Goal: Task Accomplishment & Management: Complete application form

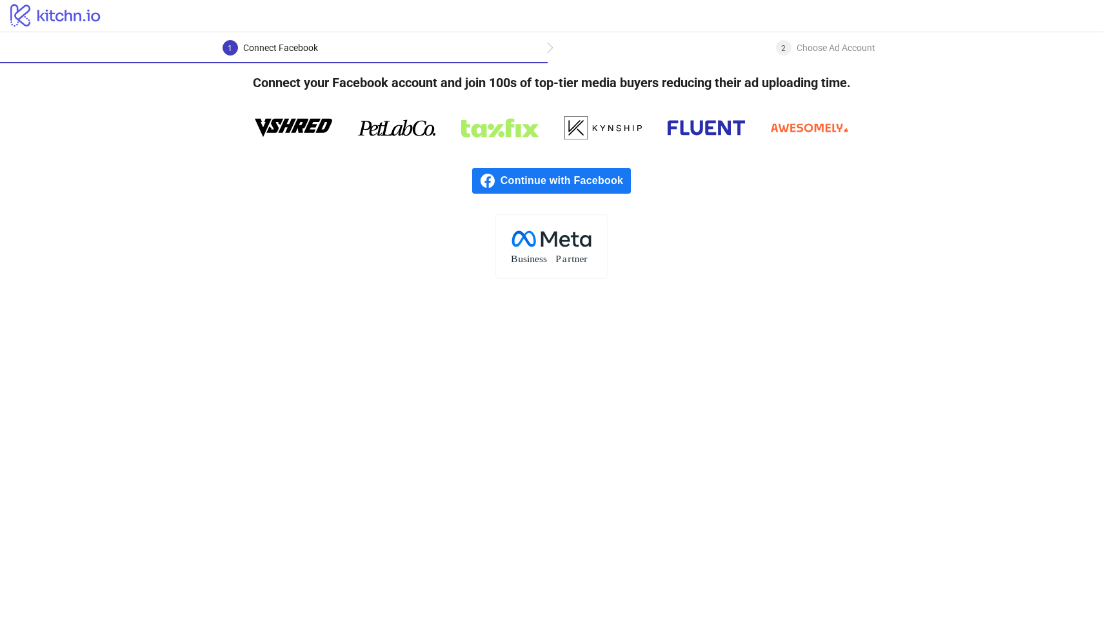
click at [574, 179] on span "Continue with Facebook" at bounding box center [566, 181] width 130 height 26
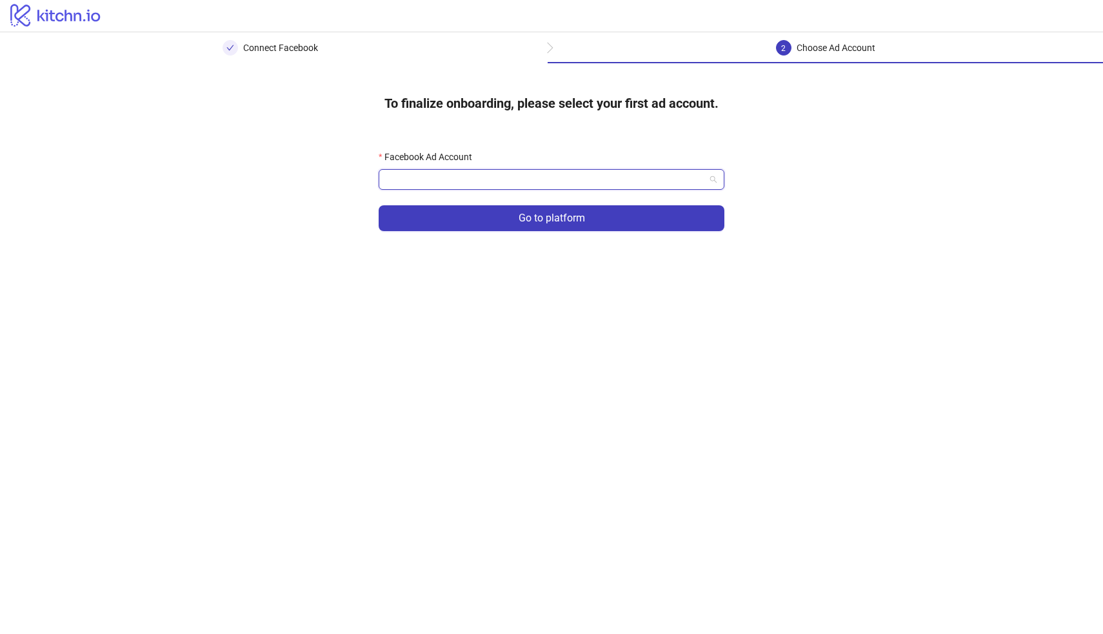
click at [556, 186] on input "Facebook Ad Account" at bounding box center [545, 179] width 319 height 19
click at [563, 159] on div "Facebook Ad Account" at bounding box center [552, 159] width 346 height 19
click at [542, 176] on input "Facebook Ad Account" at bounding box center [545, 179] width 319 height 19
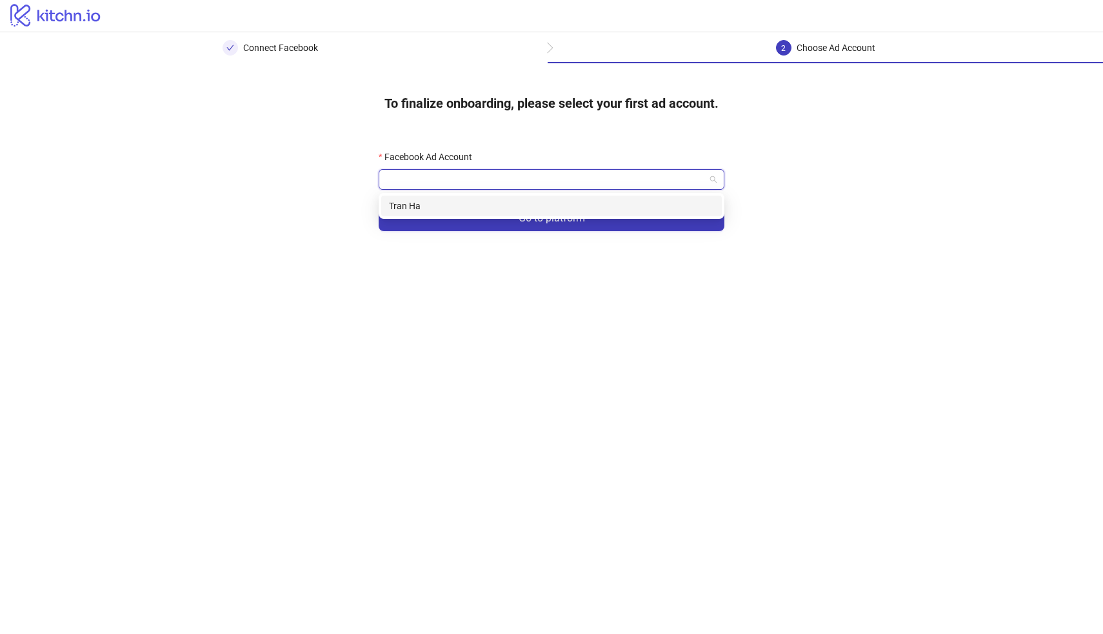
click at [553, 181] on input "Facebook Ad Account" at bounding box center [545, 179] width 319 height 19
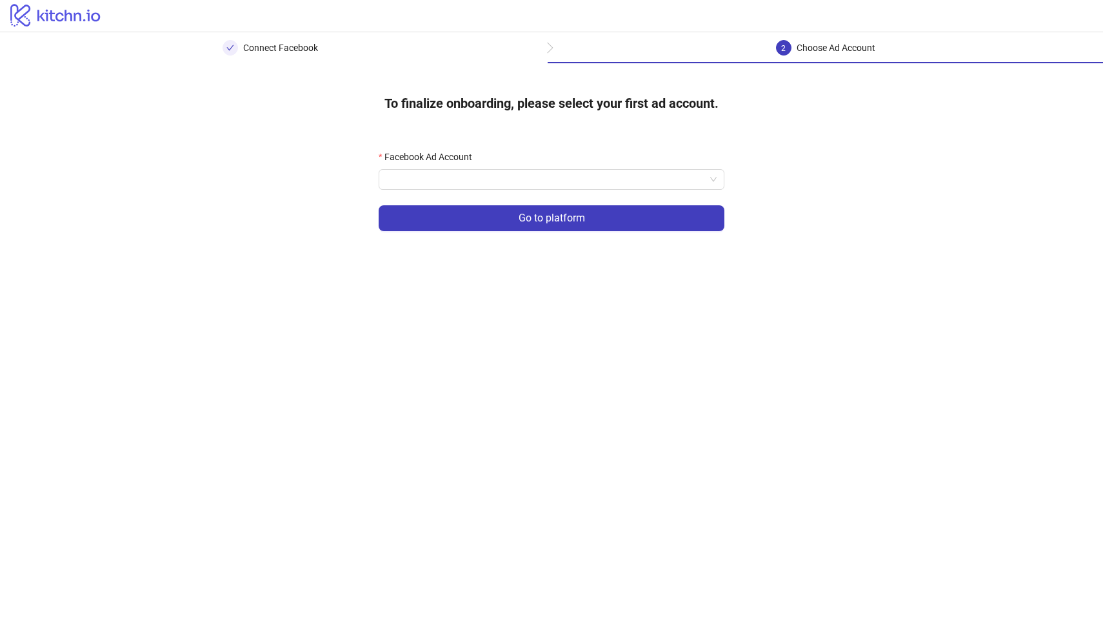
click at [620, 141] on div "Facebook Ad Account Go to platform" at bounding box center [551, 198] width 387 height 138
click at [523, 185] on input "Facebook Ad Account" at bounding box center [545, 179] width 319 height 19
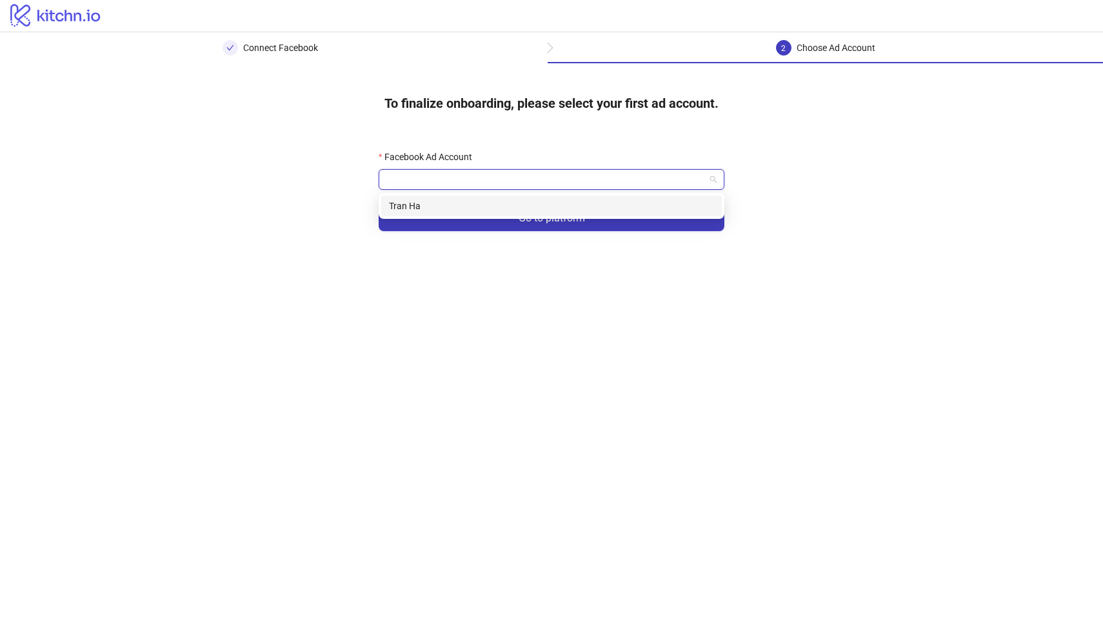
click at [466, 203] on div "Tran Ha" at bounding box center [551, 206] width 325 height 14
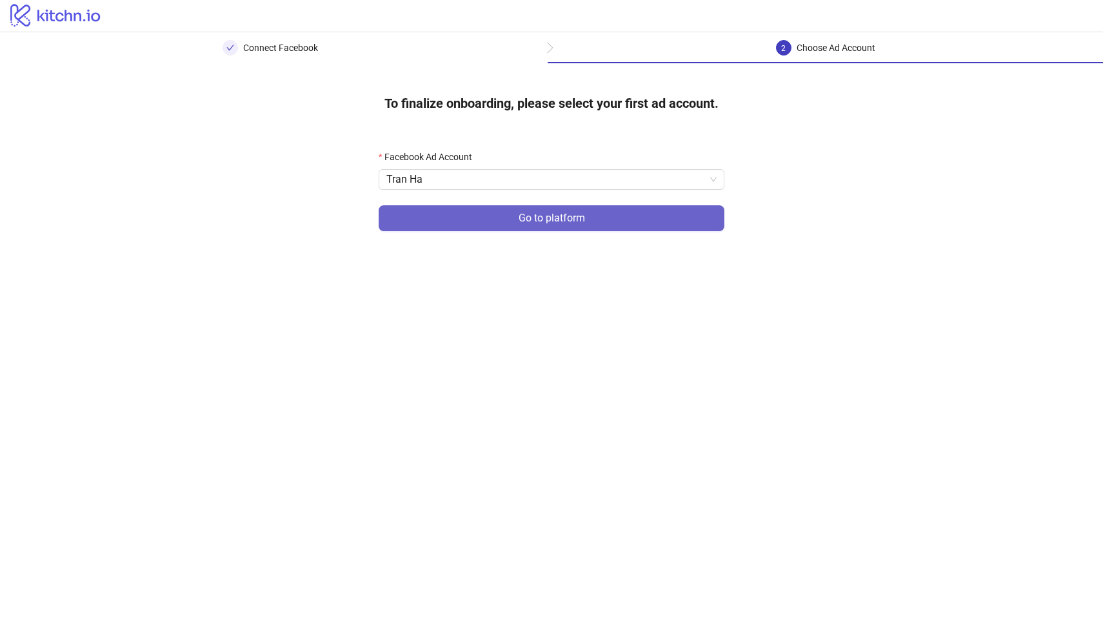
click at [506, 220] on button "Go to platform" at bounding box center [552, 218] width 346 height 26
